Goal: Information Seeking & Learning: Learn about a topic

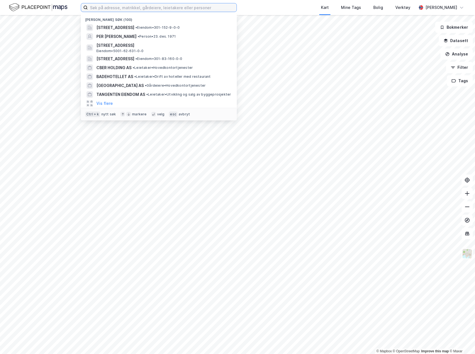
click at [167, 9] on input at bounding box center [162, 7] width 149 height 8
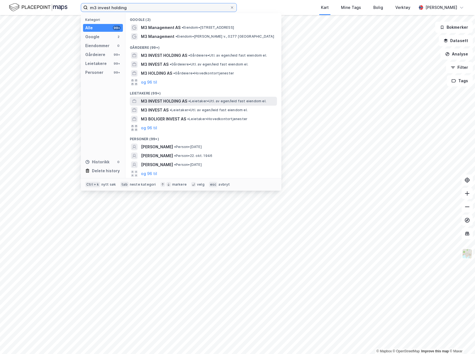
type input "m3 invest holding"
click at [172, 98] on span "M3 INVEST HOLDING AS" at bounding box center [164, 101] width 46 height 7
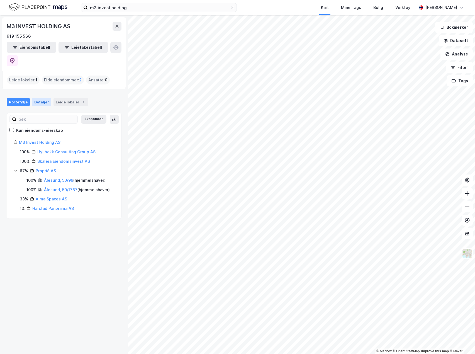
click at [40, 98] on div "Detaljer" at bounding box center [41, 102] width 19 height 8
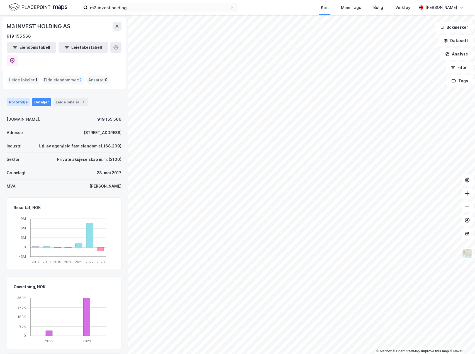
click at [18, 98] on div "Portefølje" at bounding box center [18, 102] width 23 height 8
